Goal: Transaction & Acquisition: Download file/media

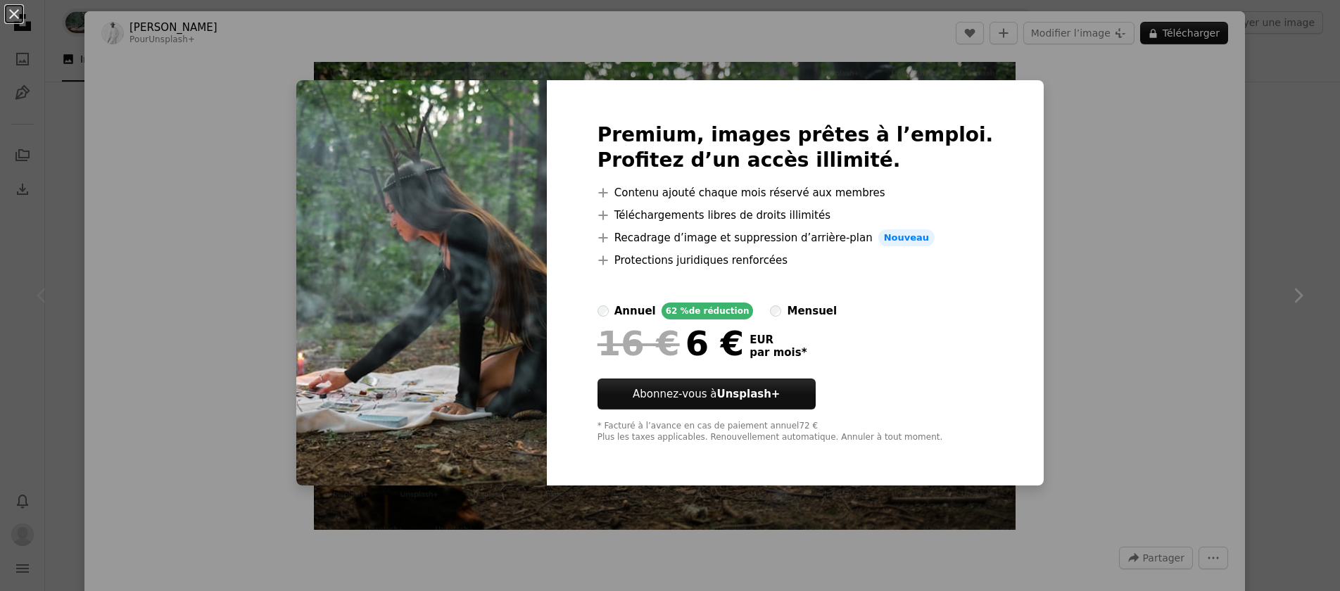
click at [1104, 199] on div "An X shape Premium, images prêtes à l’emploi. Profitez d’un accès illimité. A p…" at bounding box center [670, 295] width 1340 height 591
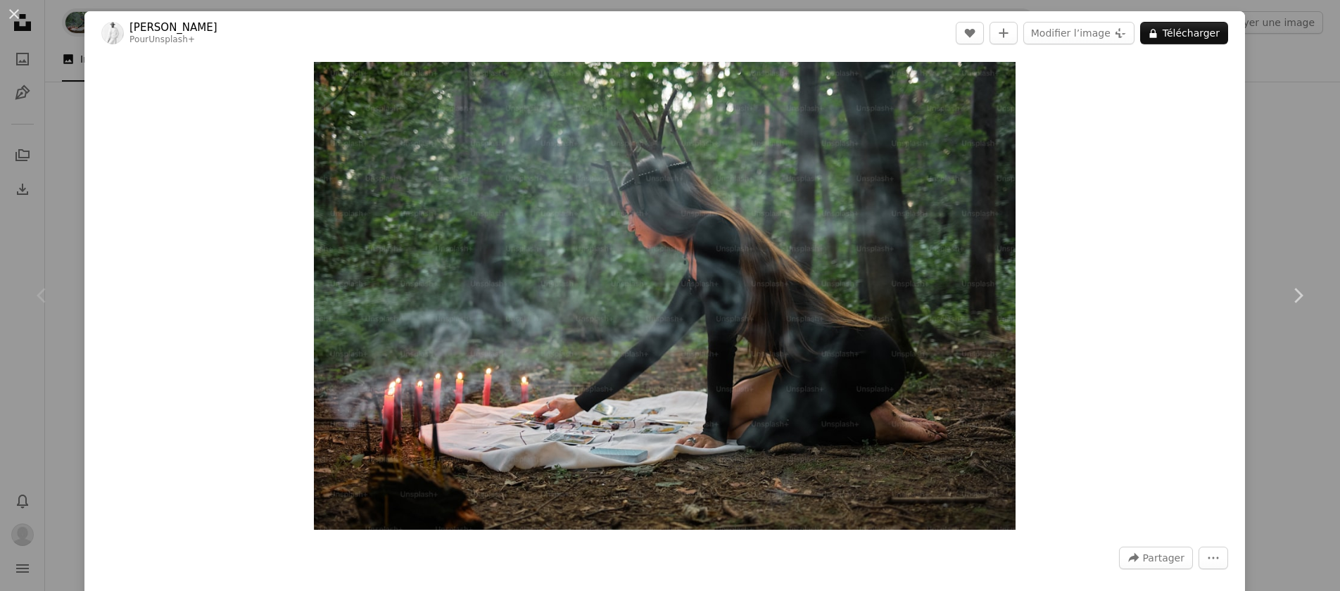
drag, startPoint x: 203, startPoint y: 30, endPoint x: 144, endPoint y: 18, distance: 59.5
click at [144, 18] on header "Andrej Lišakov Pour Unsplash+ A heart A plus sign Modifier l’image Plus sign fo…" at bounding box center [664, 33] width 1161 height 44
copy link "Andrej Lišakov"
click at [14, 14] on button "An X shape" at bounding box center [14, 14] width 17 height 17
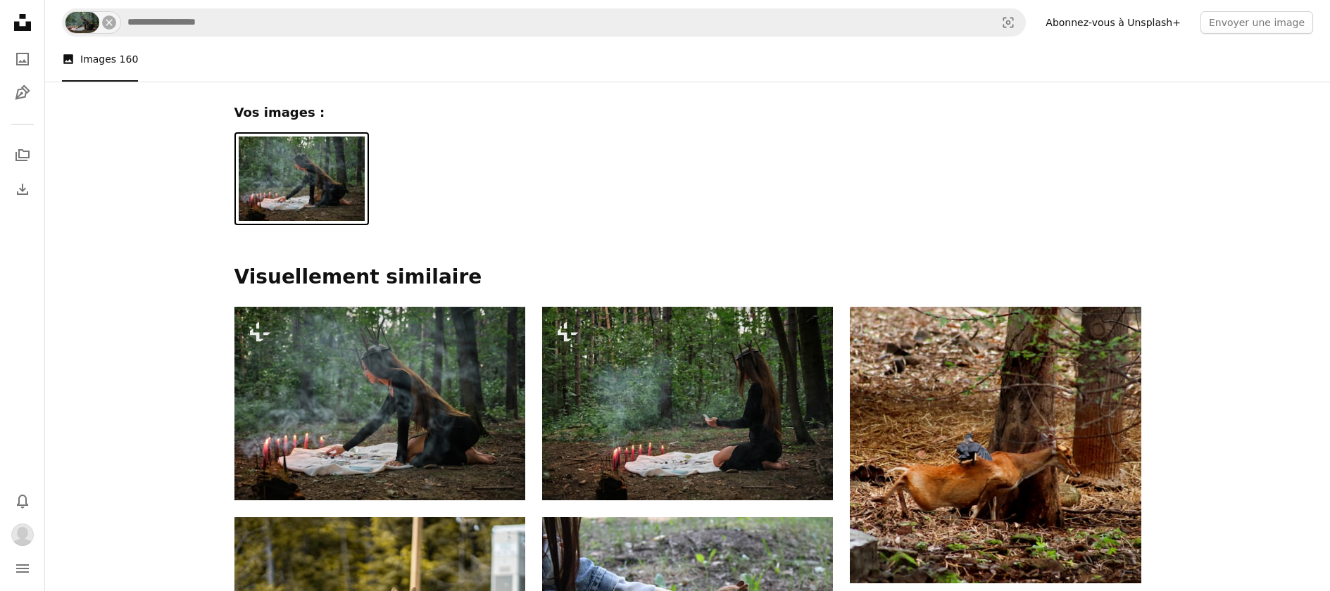
click at [23, 23] on icon "Unsplash logo Accueil Unsplash" at bounding box center [22, 22] width 28 height 28
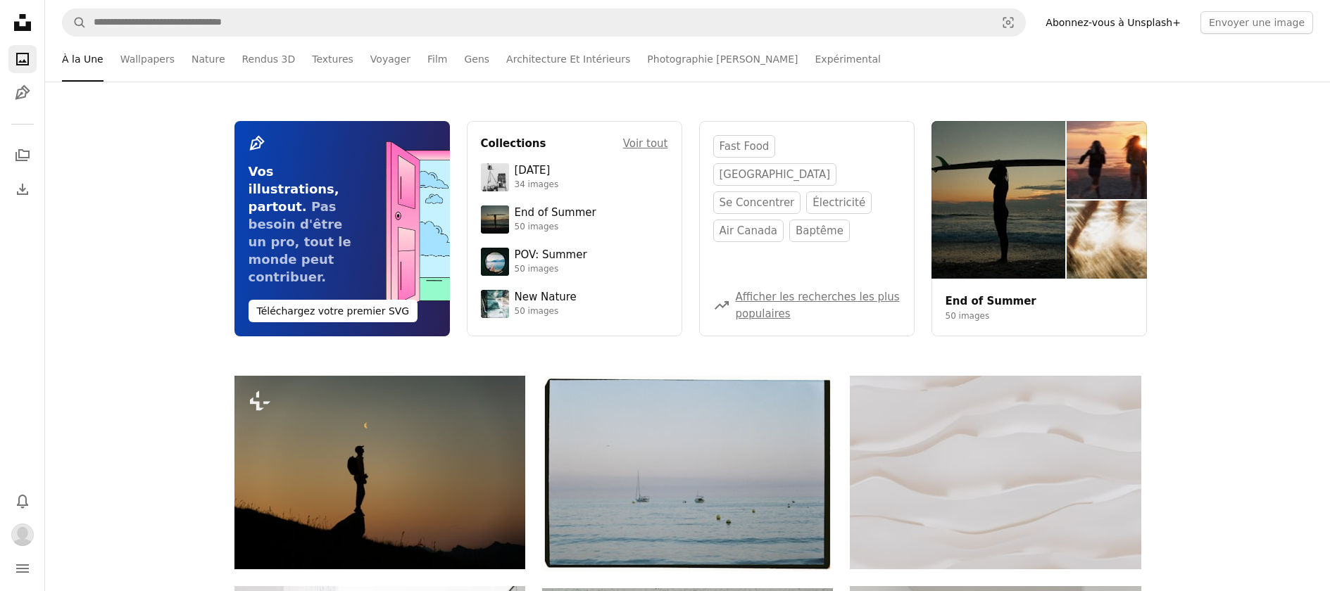
click at [1105, 23] on link "Abonnez-vous à Unsplash+" at bounding box center [1113, 22] width 152 height 23
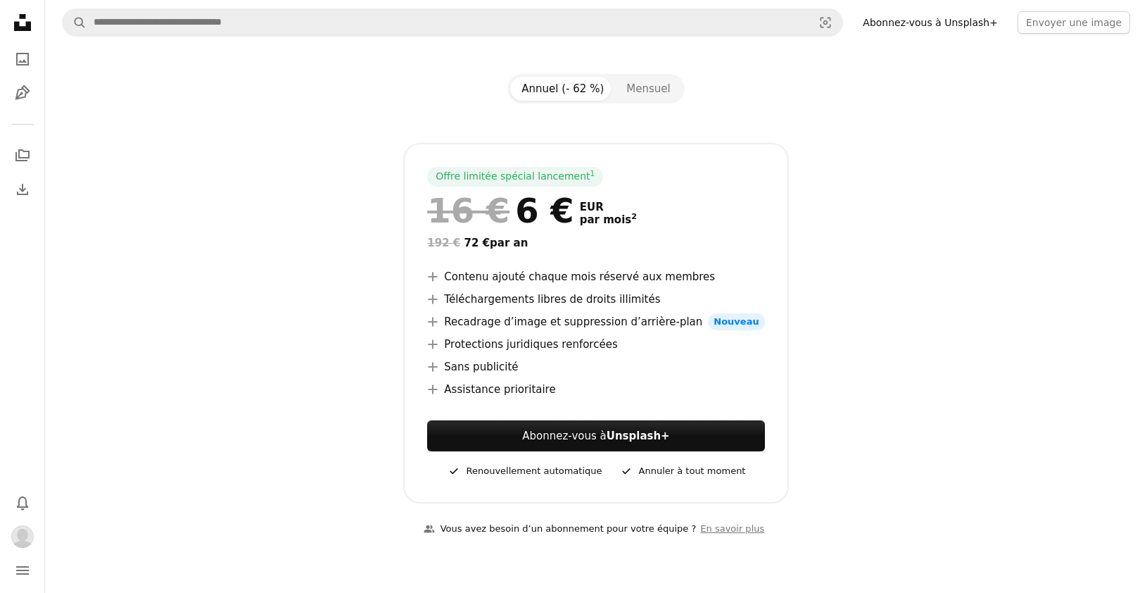
scroll to position [125, 0]
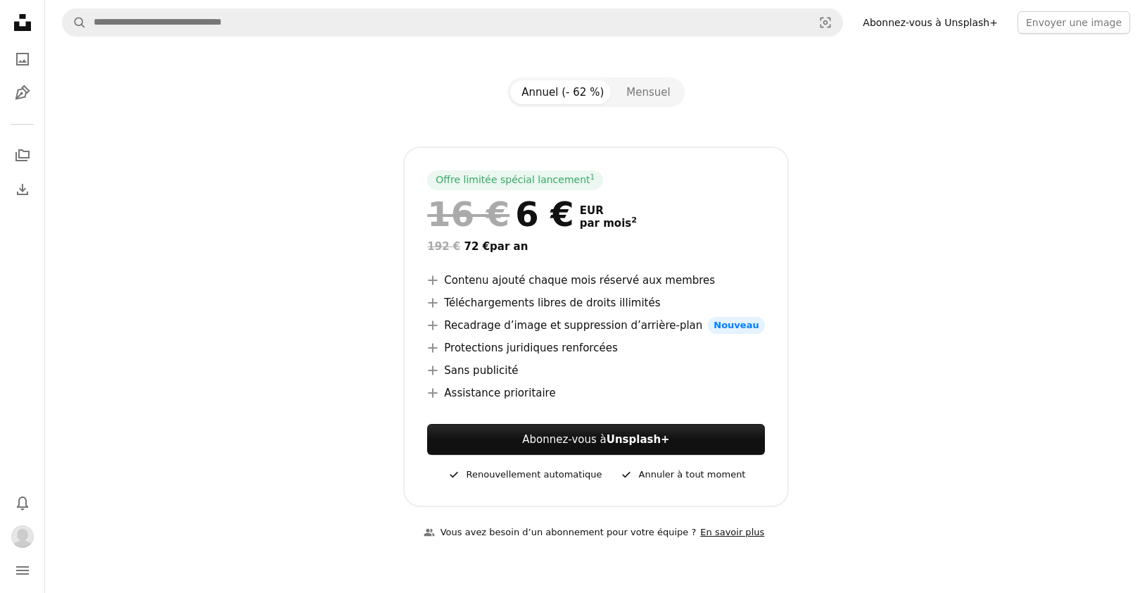
click at [721, 531] on link "En savoir plus" at bounding box center [732, 532] width 73 height 23
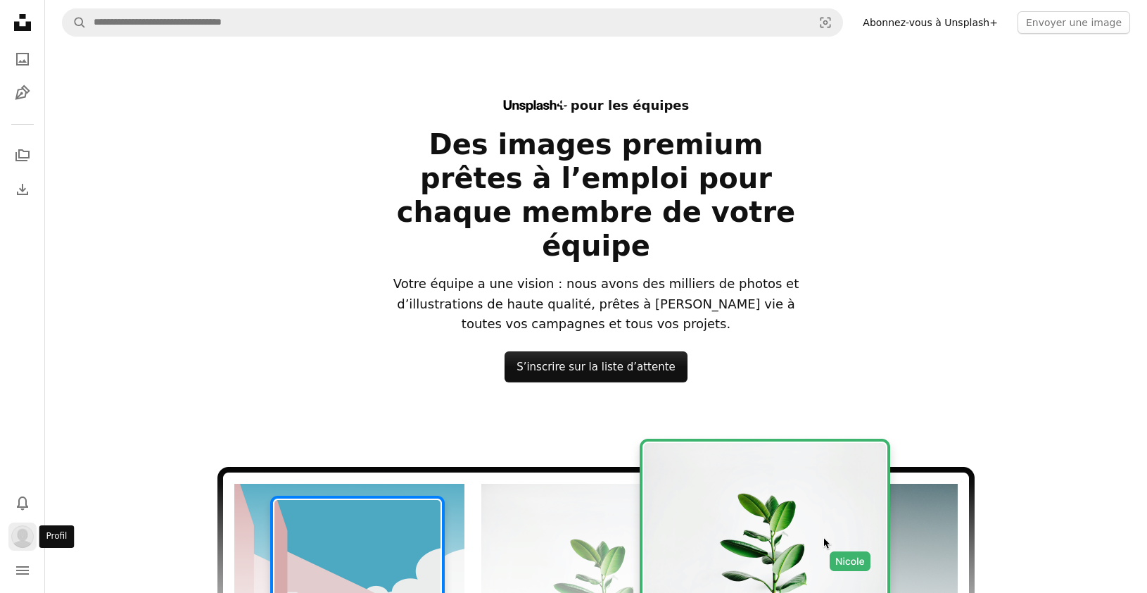
click at [22, 534] on img "Profil" at bounding box center [22, 536] width 23 height 23
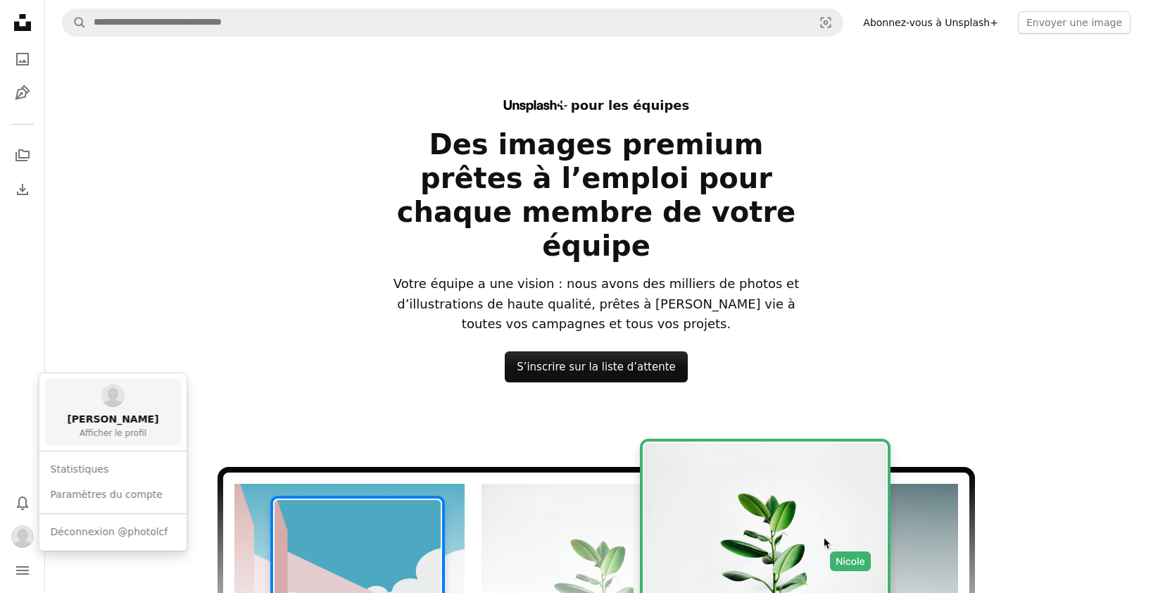
click at [115, 423] on span "anne guinault" at bounding box center [113, 419] width 92 height 14
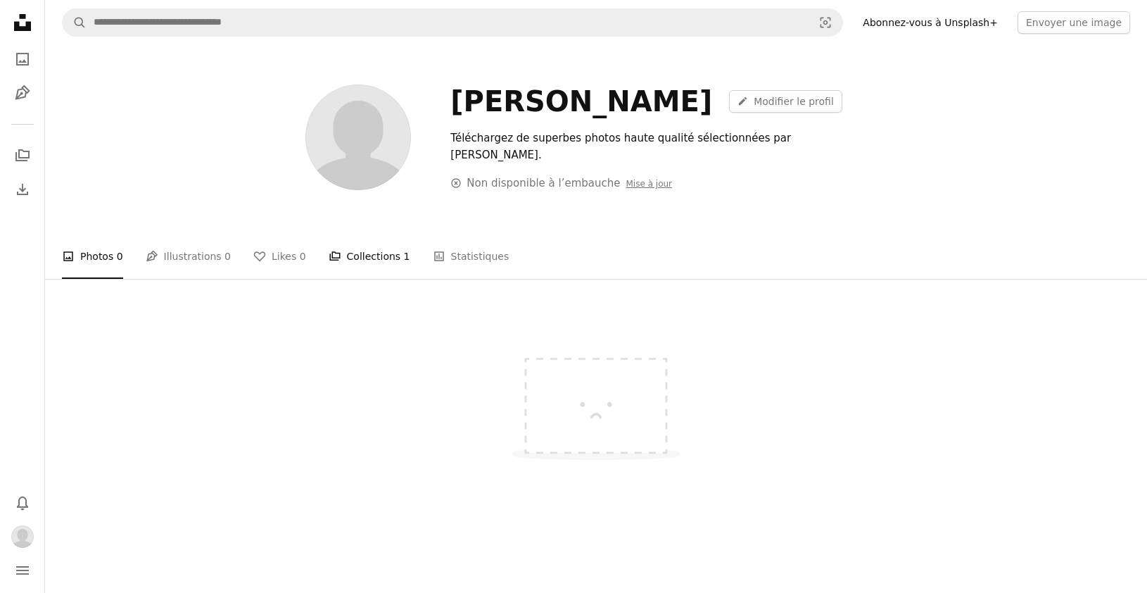
click at [366, 256] on link "A stack of folders Collections 1" at bounding box center [370, 256] width 82 height 45
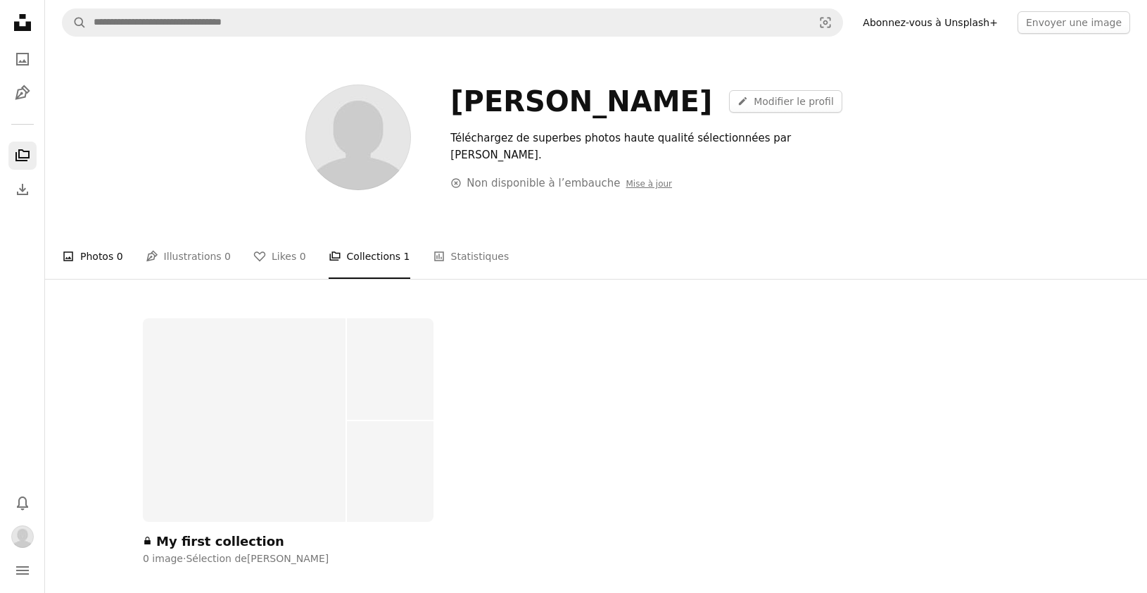
click at [84, 254] on link "A photo Photos 0" at bounding box center [92, 256] width 61 height 45
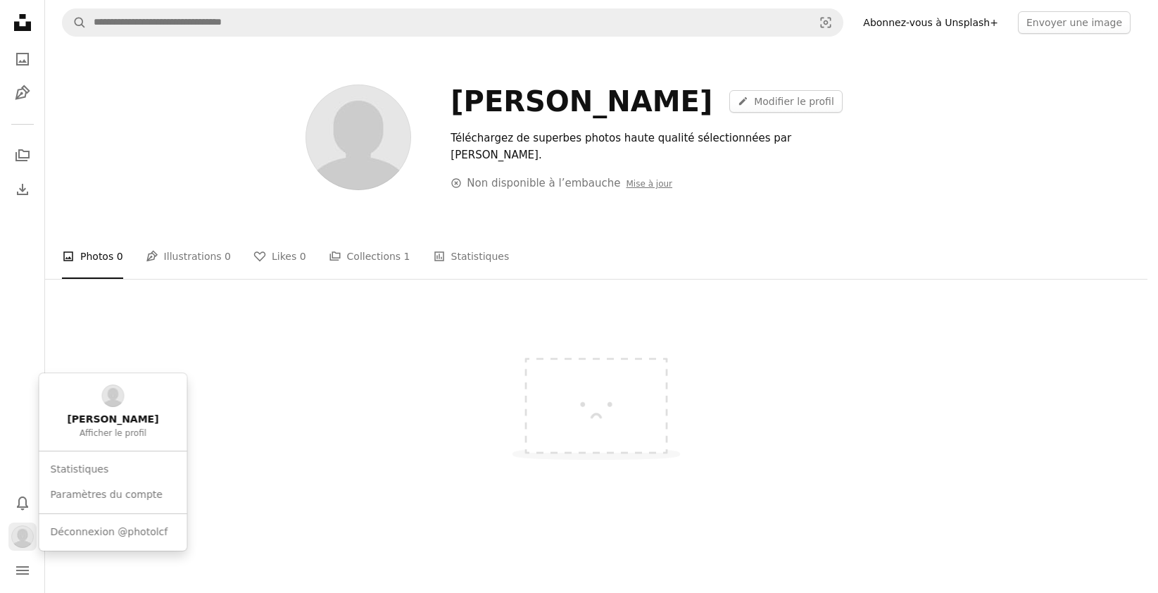
click at [23, 531] on img "Profil" at bounding box center [22, 536] width 23 height 23
click at [87, 499] on link "Paramètres du compte" at bounding box center [113, 494] width 137 height 25
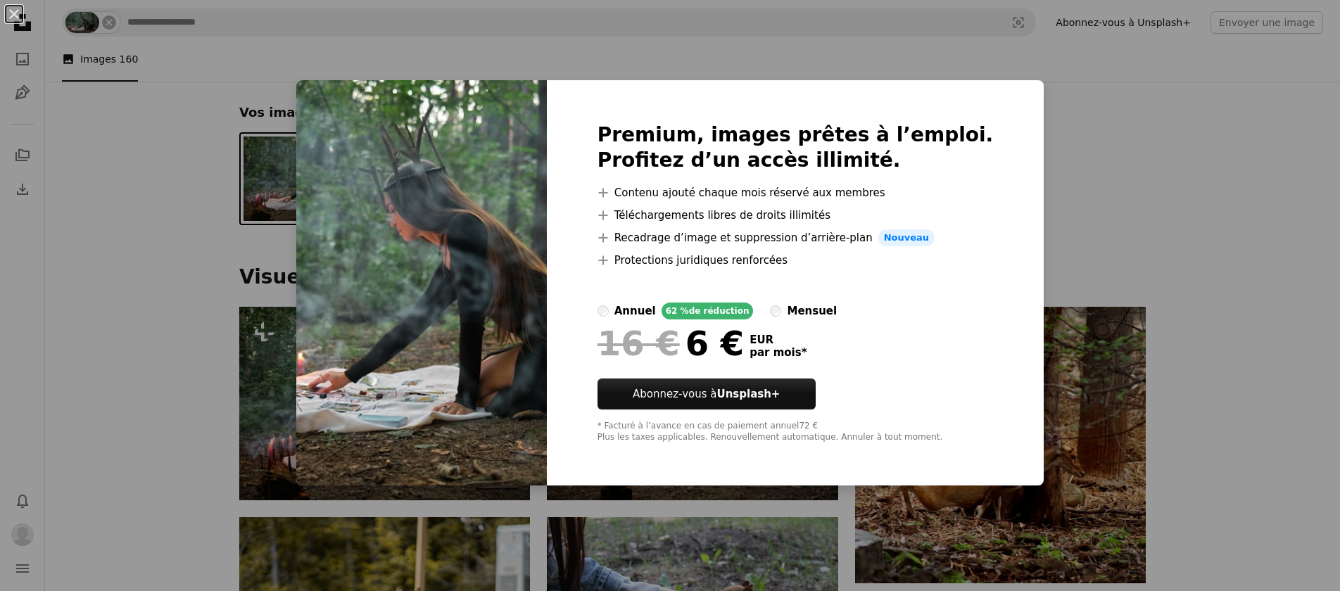
click at [305, 374] on div "An X shape Premium, images prêtes à l’emploi. Profitez d’un accès illimité. A p…" at bounding box center [670, 295] width 1340 height 591
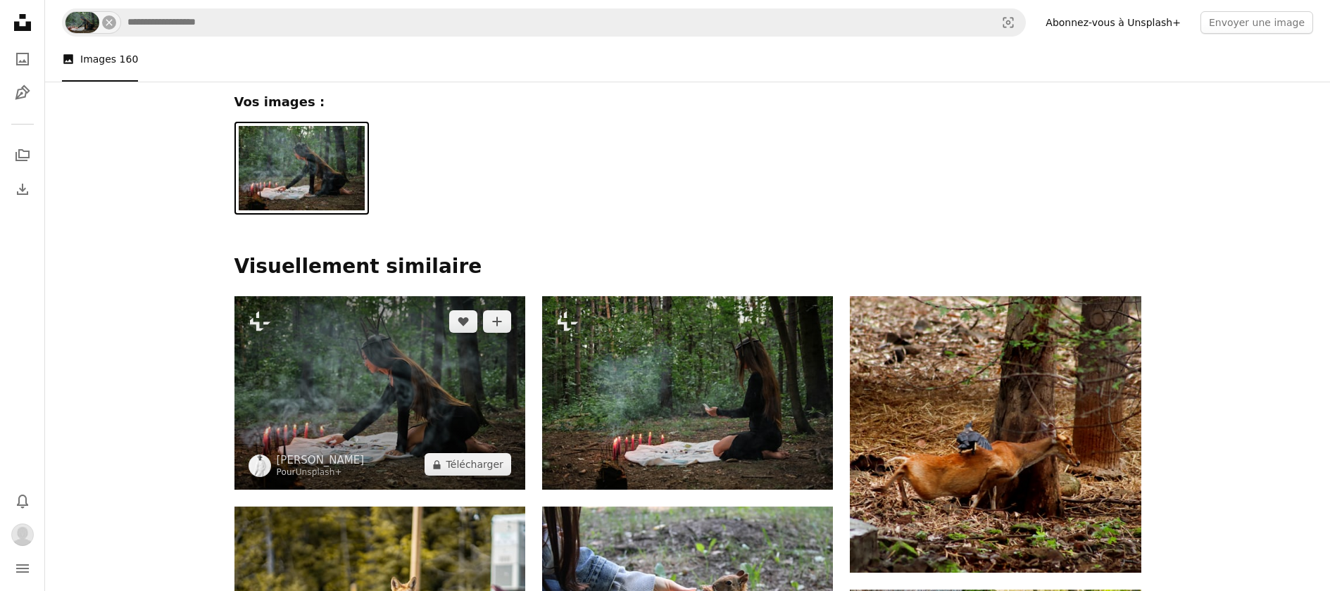
scroll to position [11, 0]
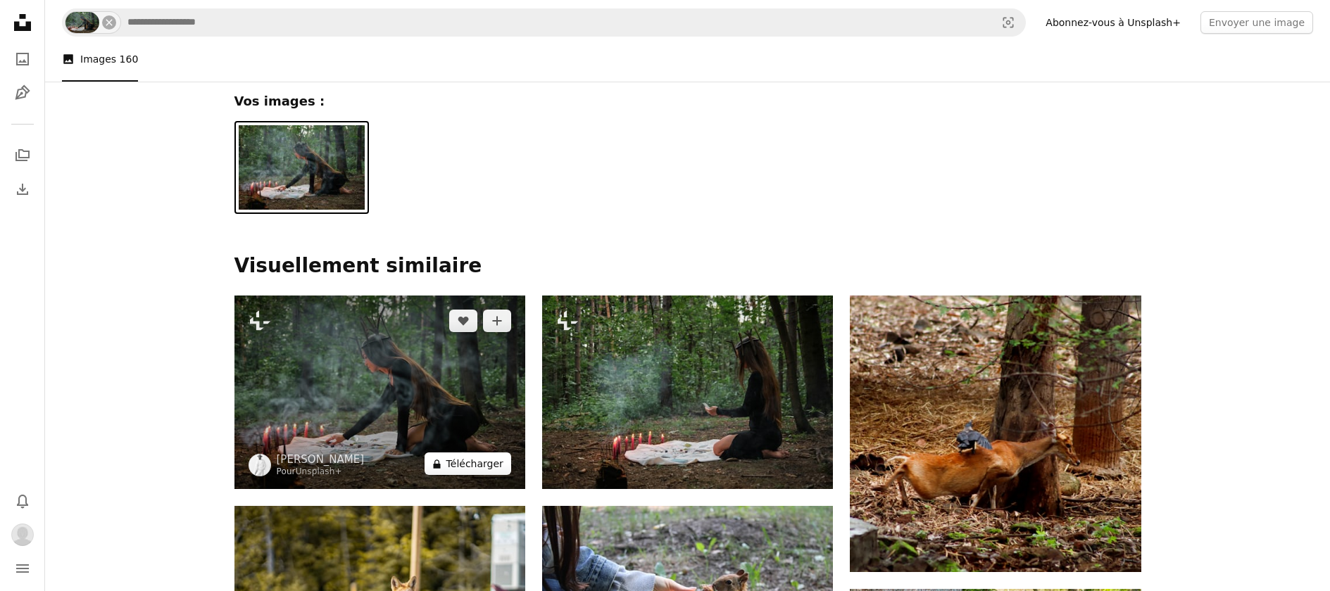
click at [453, 466] on button "A lock Télécharger" at bounding box center [467, 464] width 87 height 23
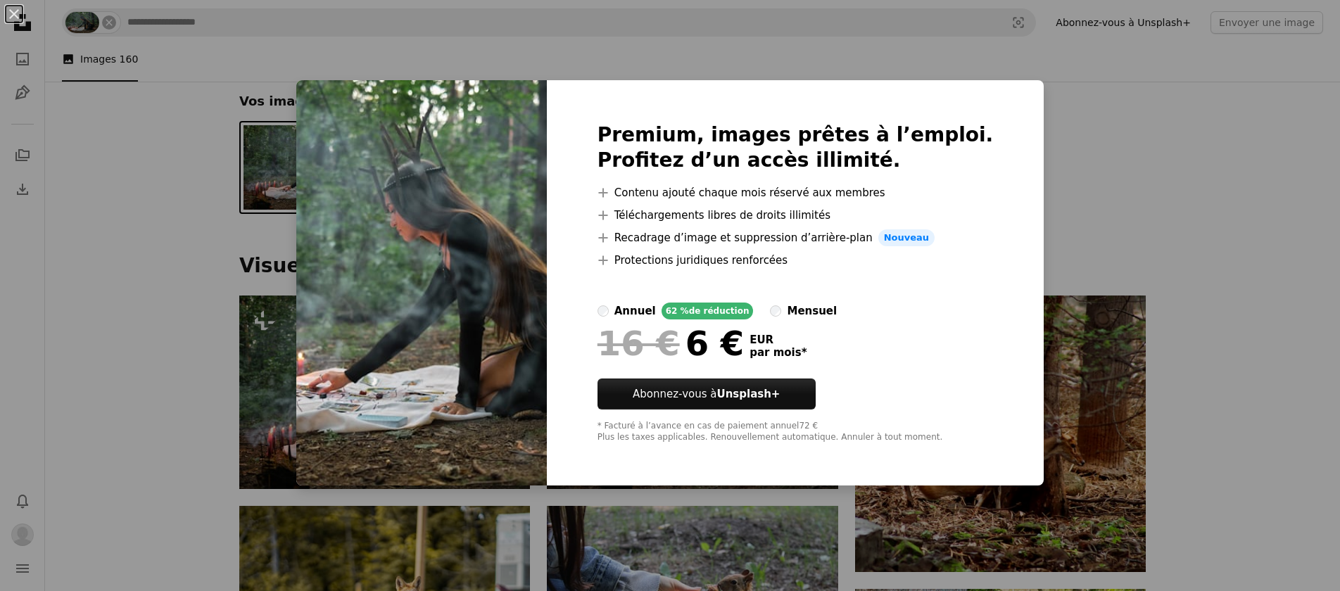
click at [298, 361] on div "An X shape Premium, images prêtes à l’emploi. Profitez d’un accès illimité. A p…" at bounding box center [670, 295] width 1340 height 591
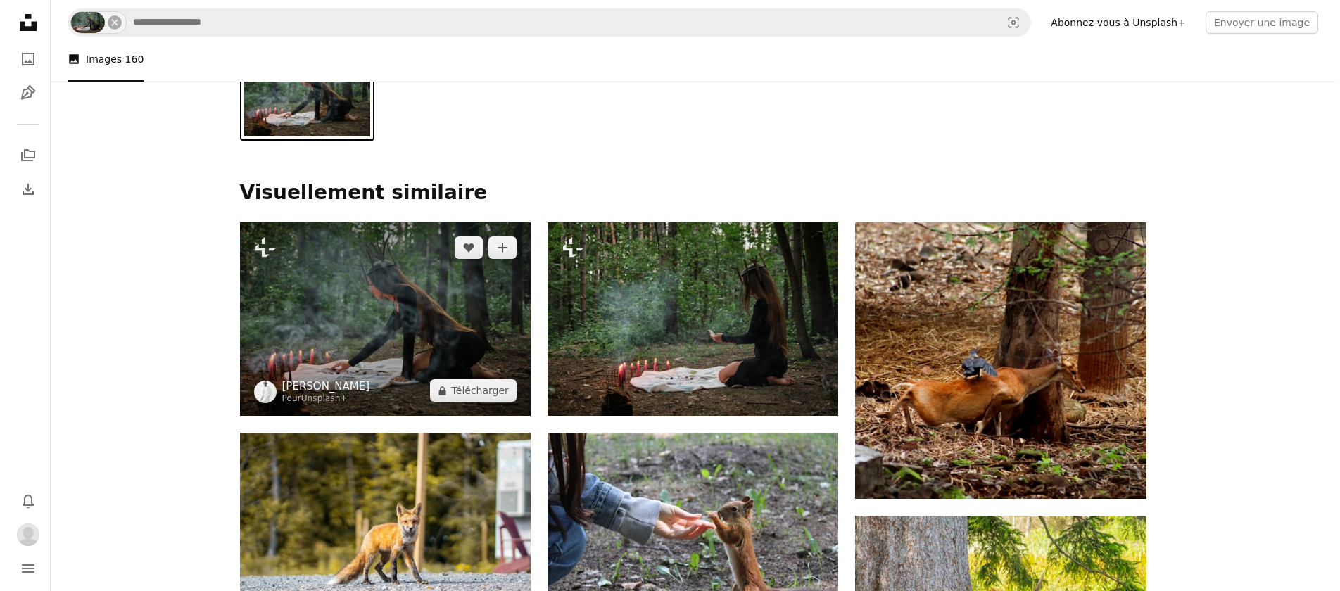
scroll to position [135, 0]
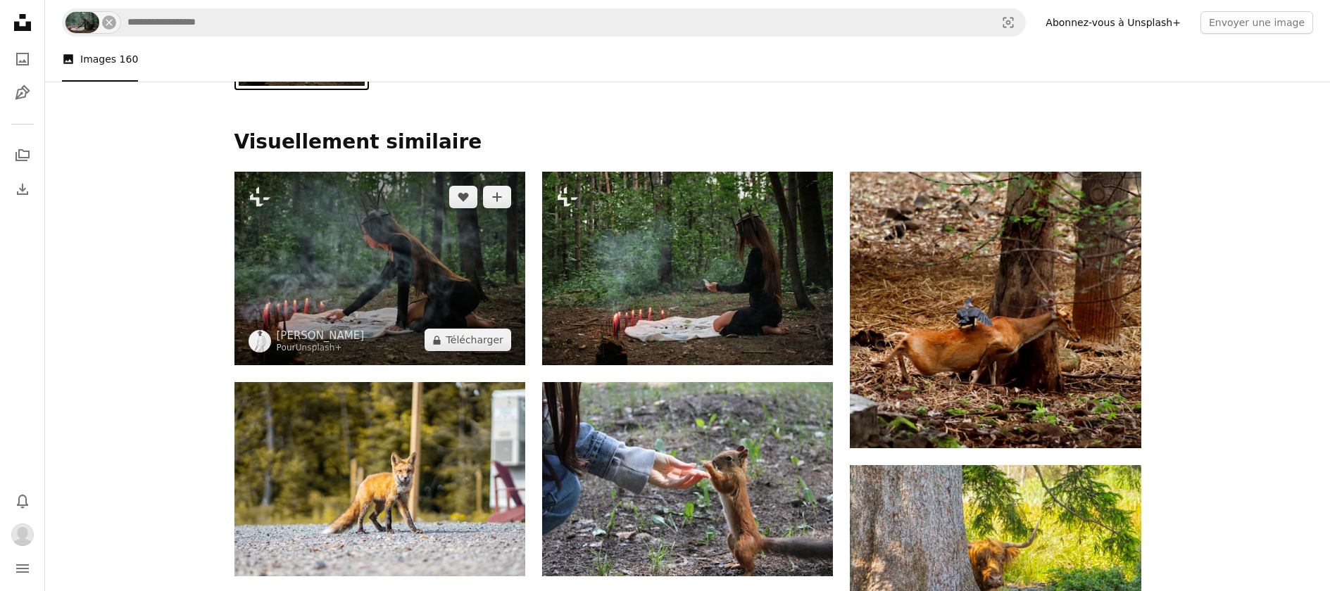
click at [417, 238] on img at bounding box center [379, 269] width 291 height 194
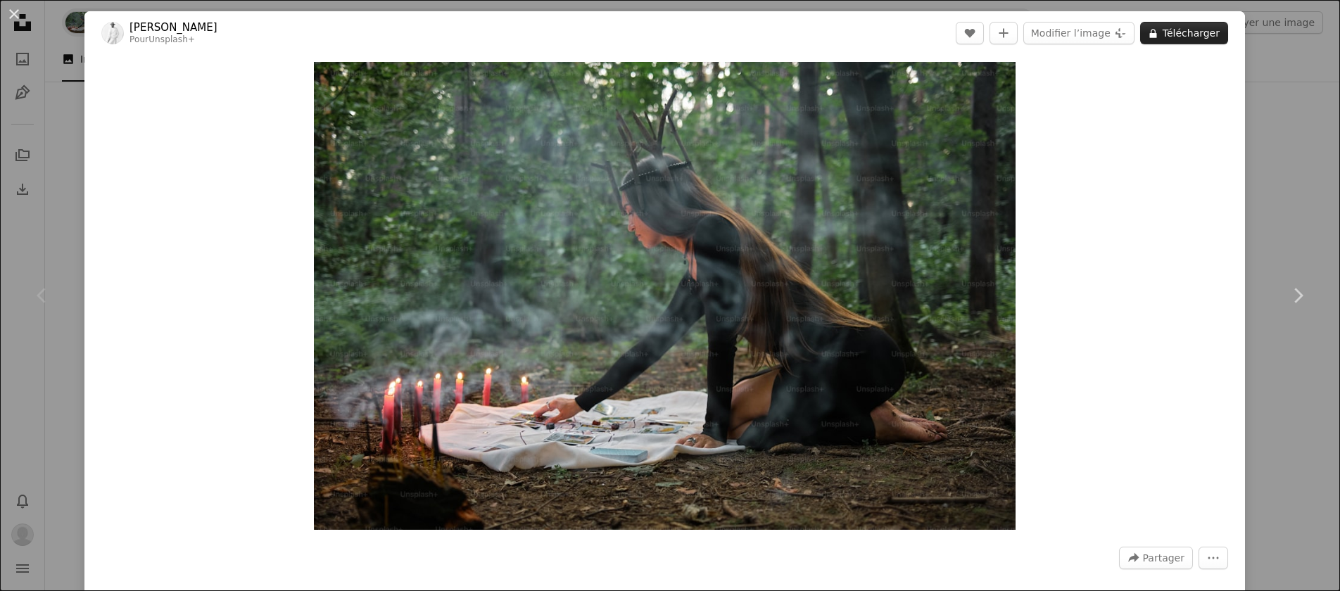
click at [1159, 34] on button "A lock Télécharger" at bounding box center [1184, 33] width 88 height 23
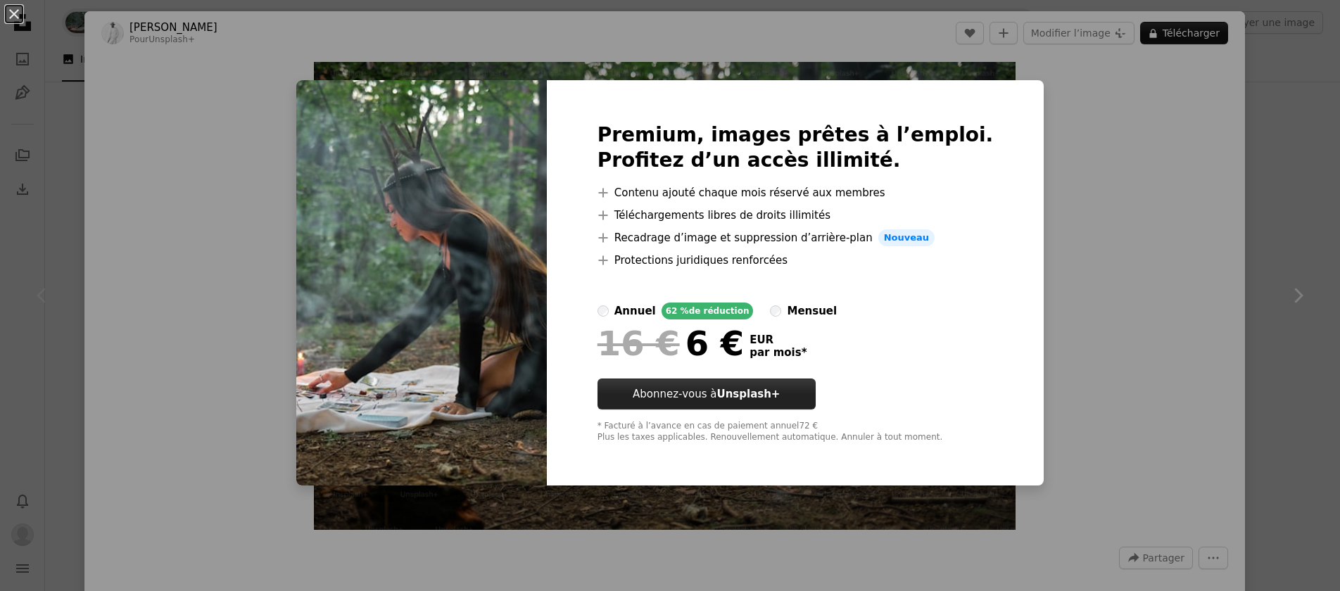
click at [745, 392] on link "Abonnez-vous à Unsplash+" at bounding box center [707, 394] width 218 height 31
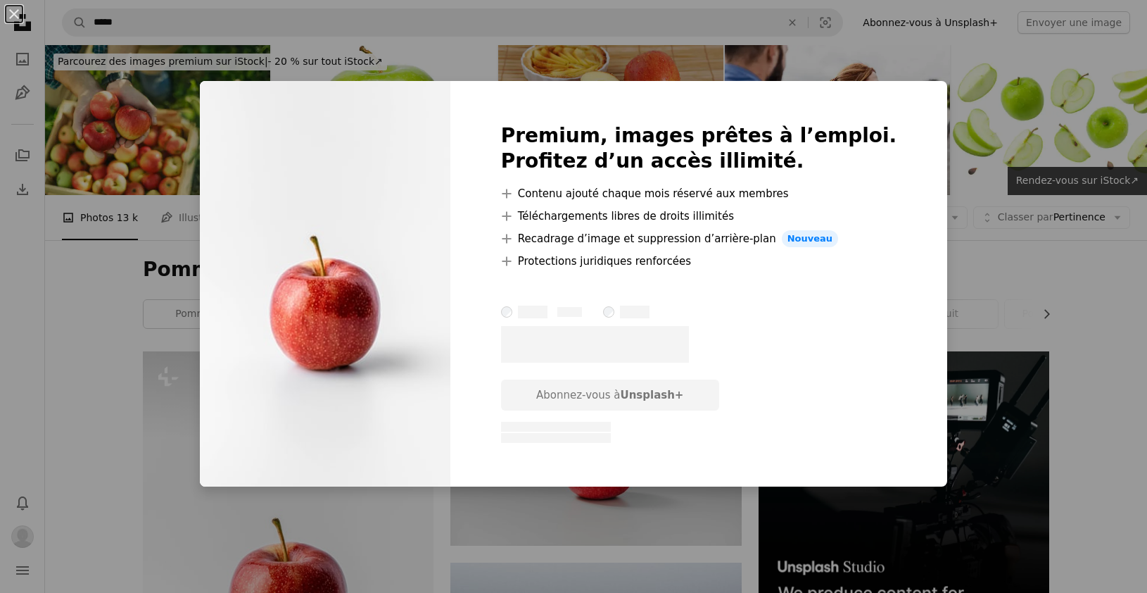
scroll to position [293, 0]
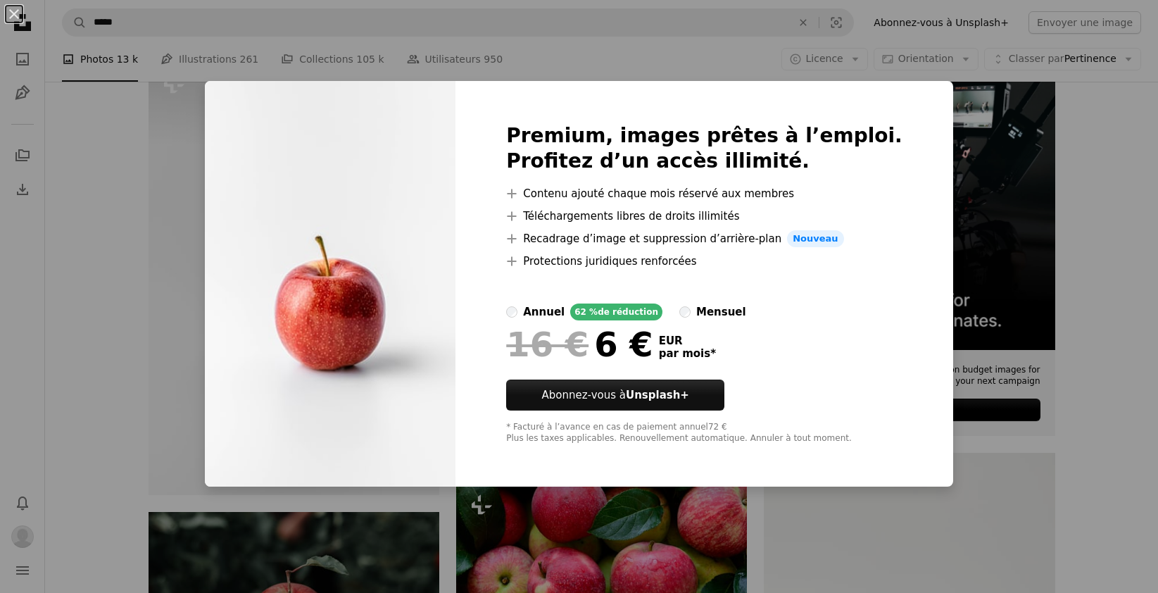
click at [202, 176] on div "An X shape Premium, images prêtes à l’emploi. Profitez d’un accès illimité. A p…" at bounding box center [579, 296] width 1158 height 593
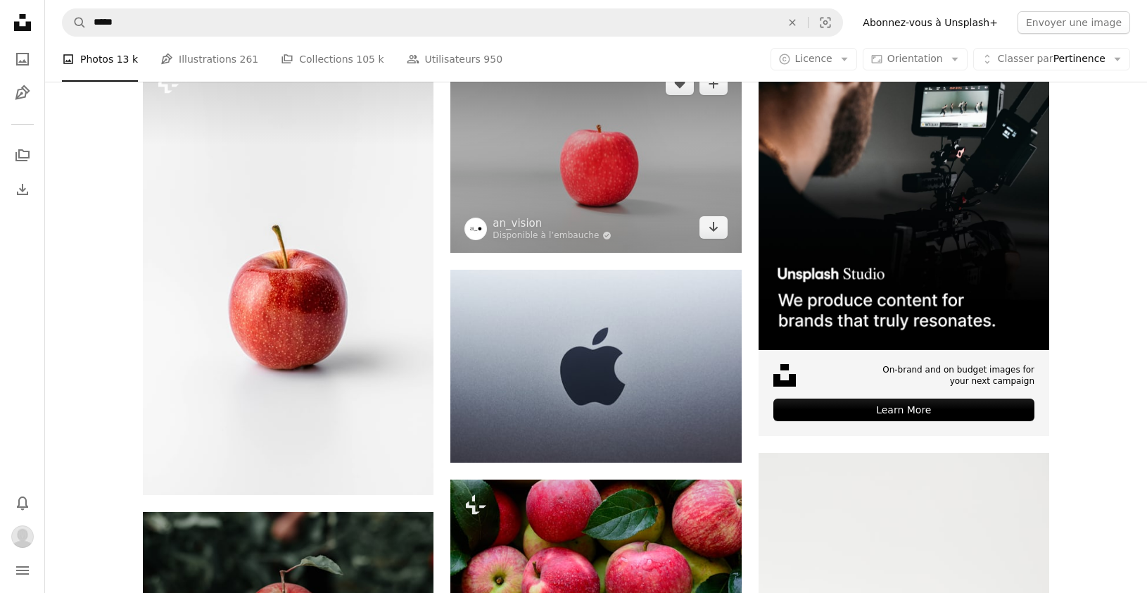
click at [638, 195] on img at bounding box center [596, 155] width 291 height 194
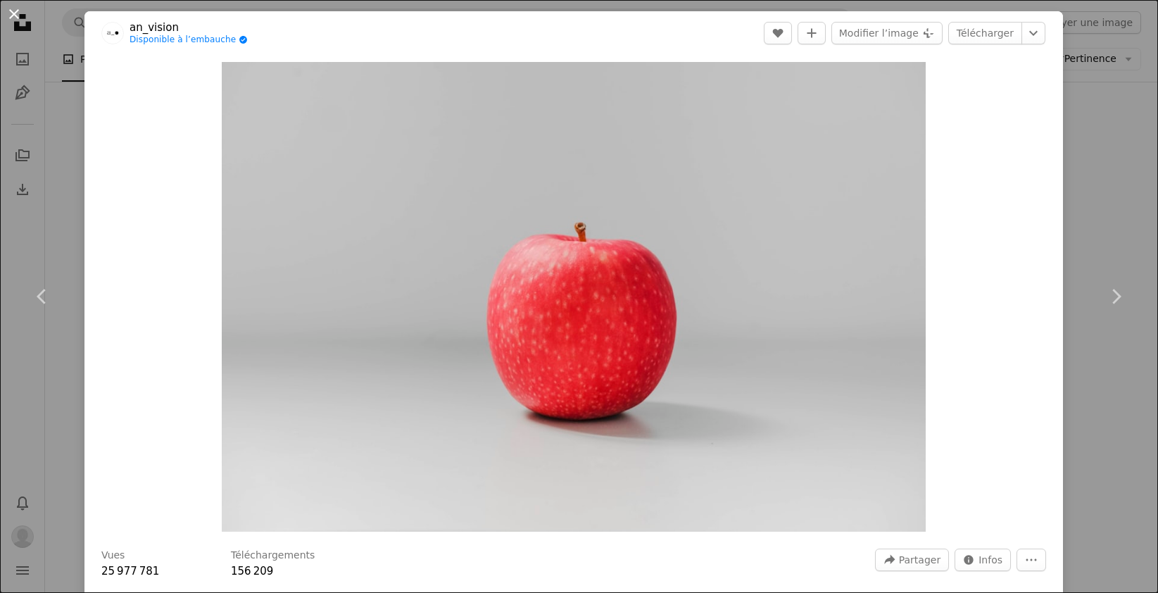
click at [15, 11] on button "An X shape" at bounding box center [14, 14] width 17 height 17
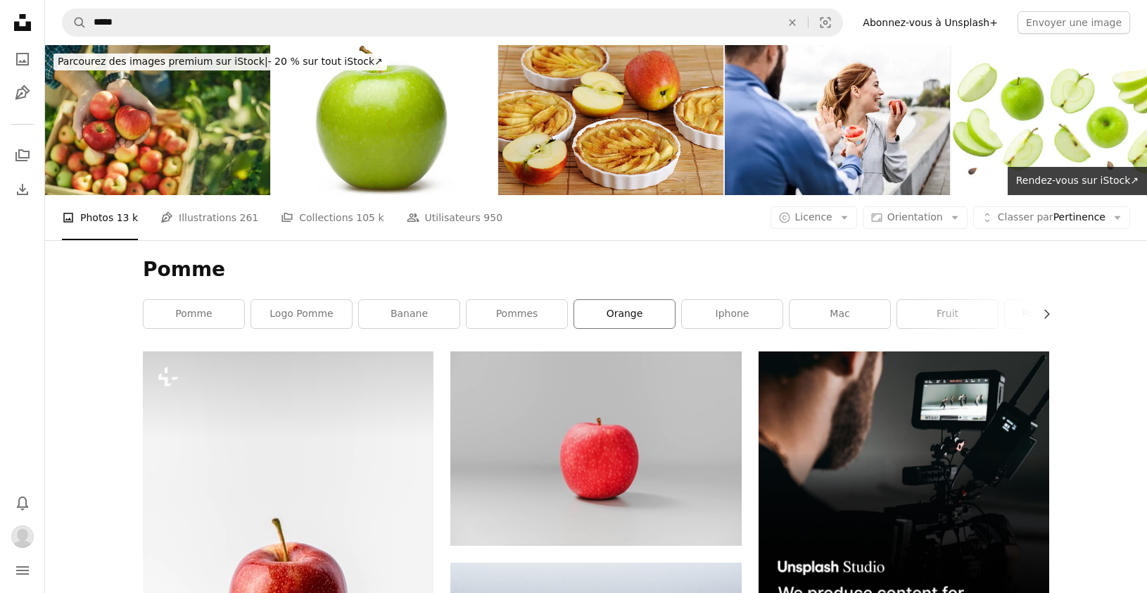
click at [618, 310] on link "orange" at bounding box center [624, 314] width 101 height 28
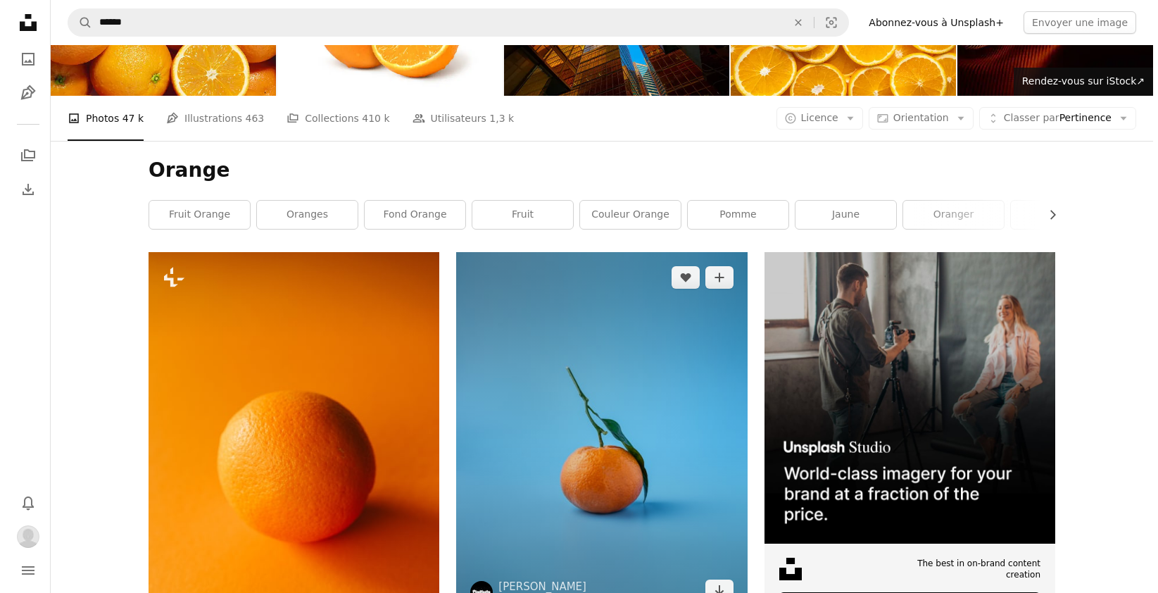
scroll to position [159, 0]
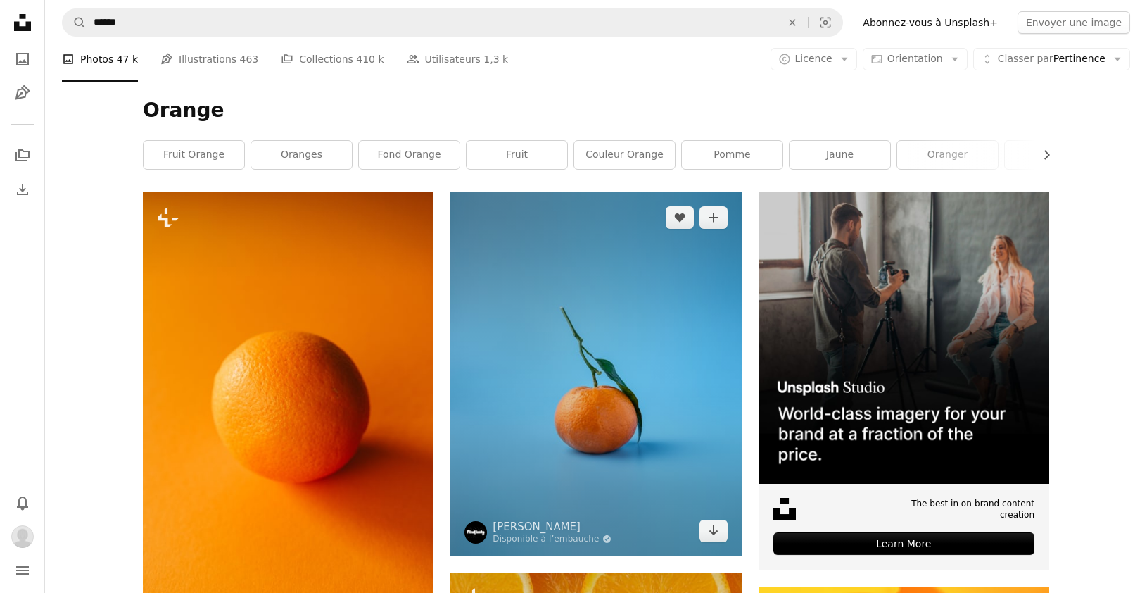
click at [625, 414] on img at bounding box center [596, 374] width 291 height 364
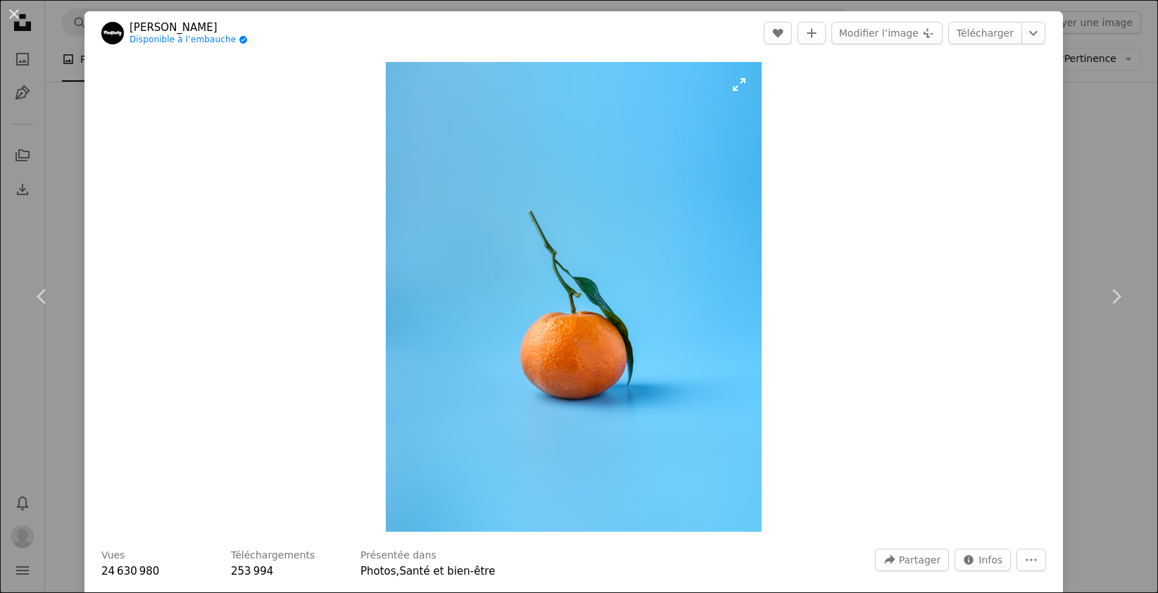
click at [560, 348] on img "Zoom sur cette image" at bounding box center [574, 297] width 376 height 470
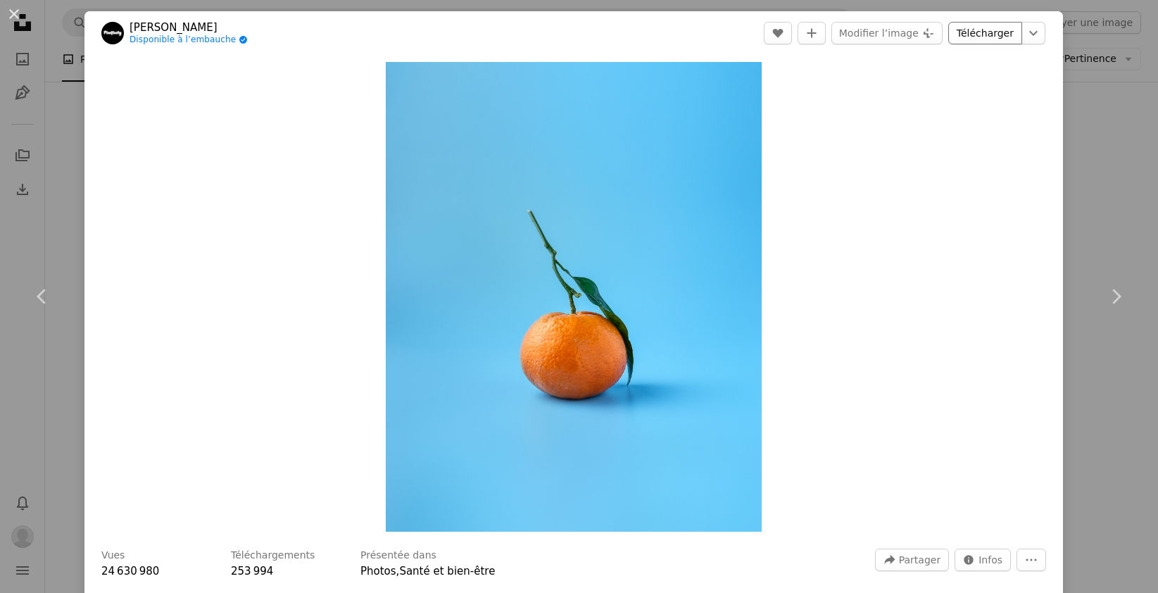
click at [973, 35] on link "Télécharger" at bounding box center [985, 33] width 74 height 23
